Goal: Information Seeking & Learning: Learn about a topic

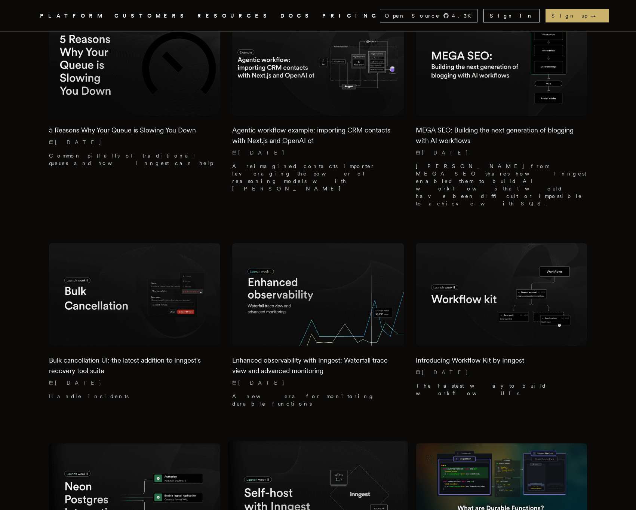
scroll to position [2387, 0]
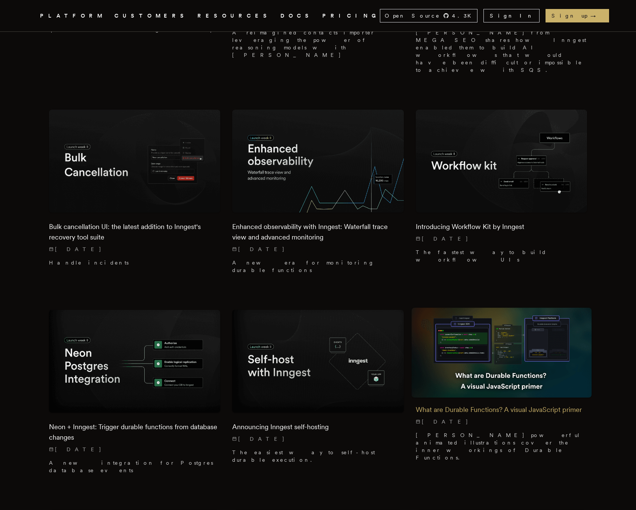
click at [493, 404] on h2 "What are Durable Functions? A visual JavaScript primer" at bounding box center [502, 409] width 172 height 10
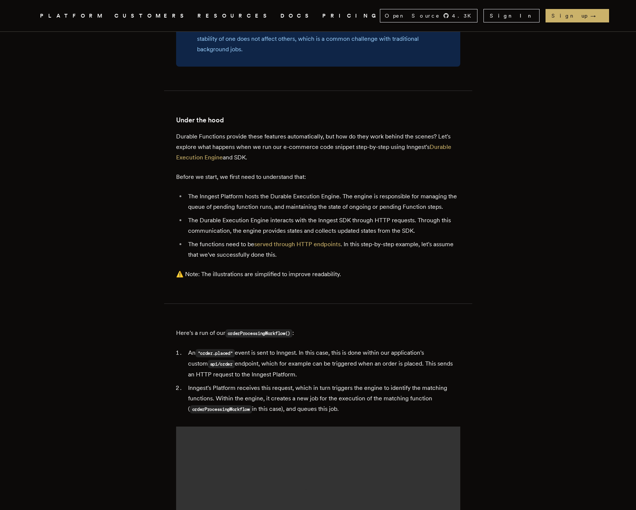
scroll to position [2269, 0]
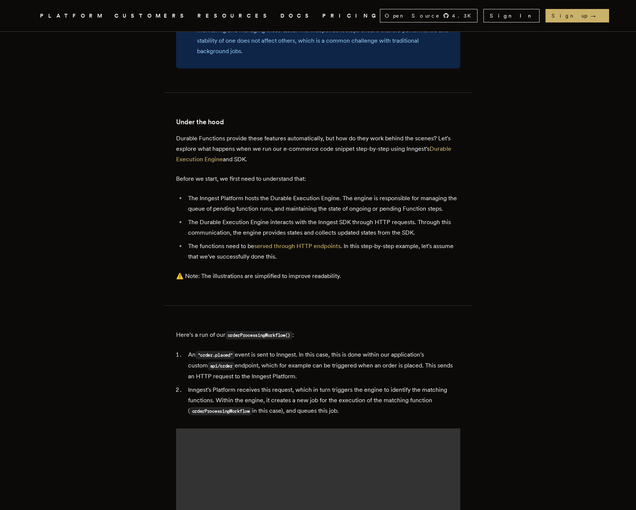
click at [253, 331] on code "orderProcessingWorkflow()" at bounding box center [259, 335] width 67 height 8
click at [254, 331] on code "orderProcessingWorkflow()" at bounding box center [259, 335] width 67 height 8
click at [188, 330] on p "Here's a run of our orderProcessingWorkflow() :" at bounding box center [318, 335] width 284 height 11
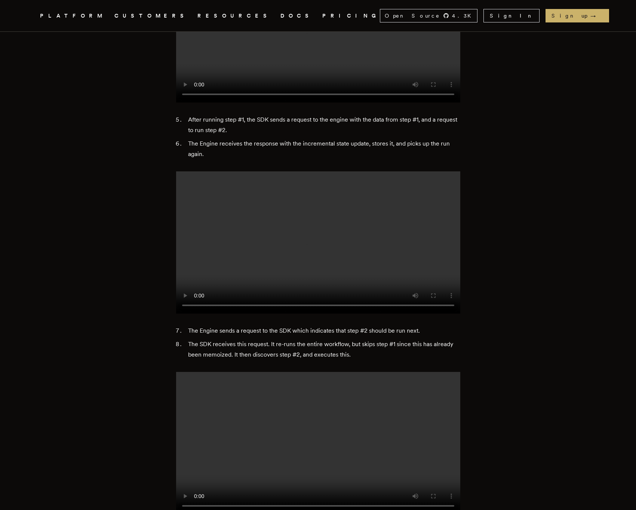
scroll to position [2947, 0]
